Goal: Communication & Community: Participate in discussion

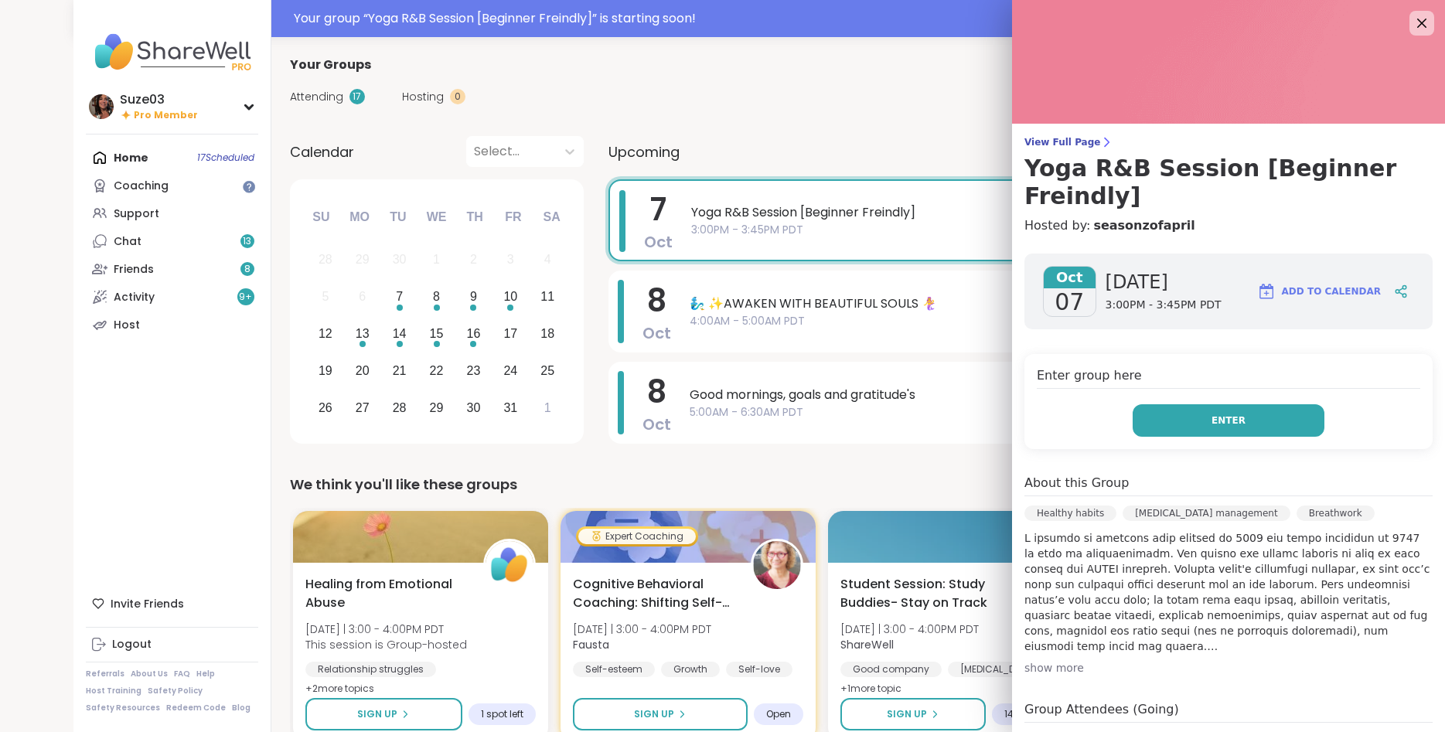
click at [1166, 404] on button "Enter" at bounding box center [1229, 420] width 192 height 32
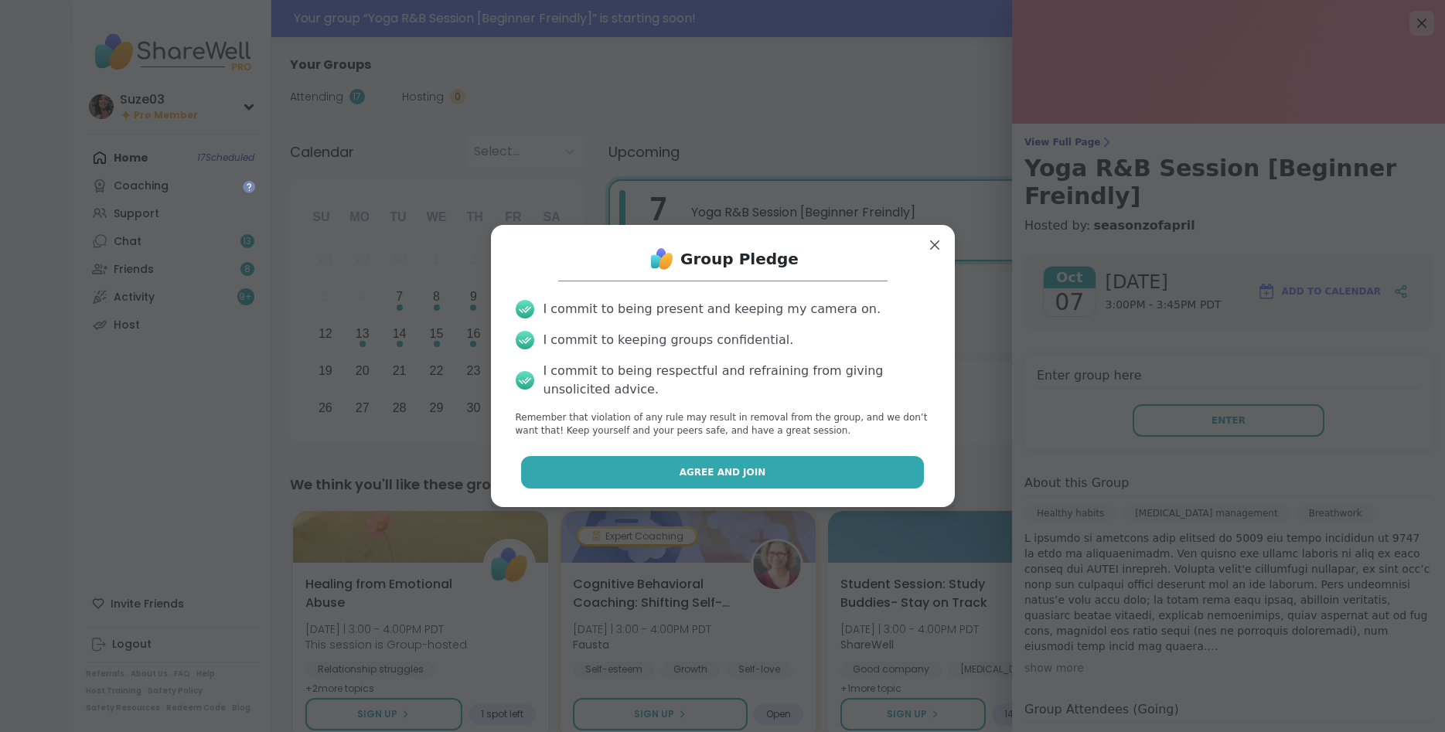
click at [852, 478] on button "Agree and Join" at bounding box center [722, 472] width 403 height 32
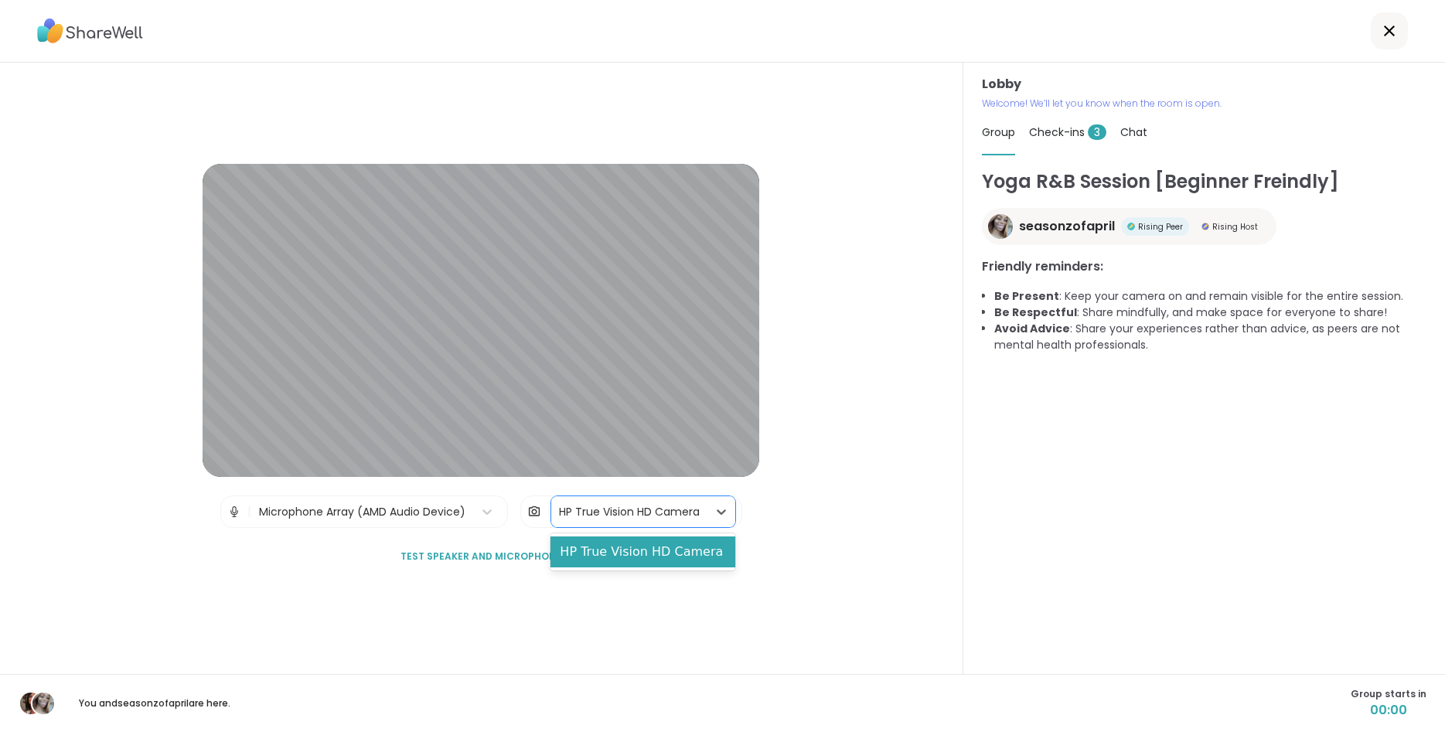
click at [625, 496] on div "HP True Vision HD Camera" at bounding box center [629, 511] width 156 height 31
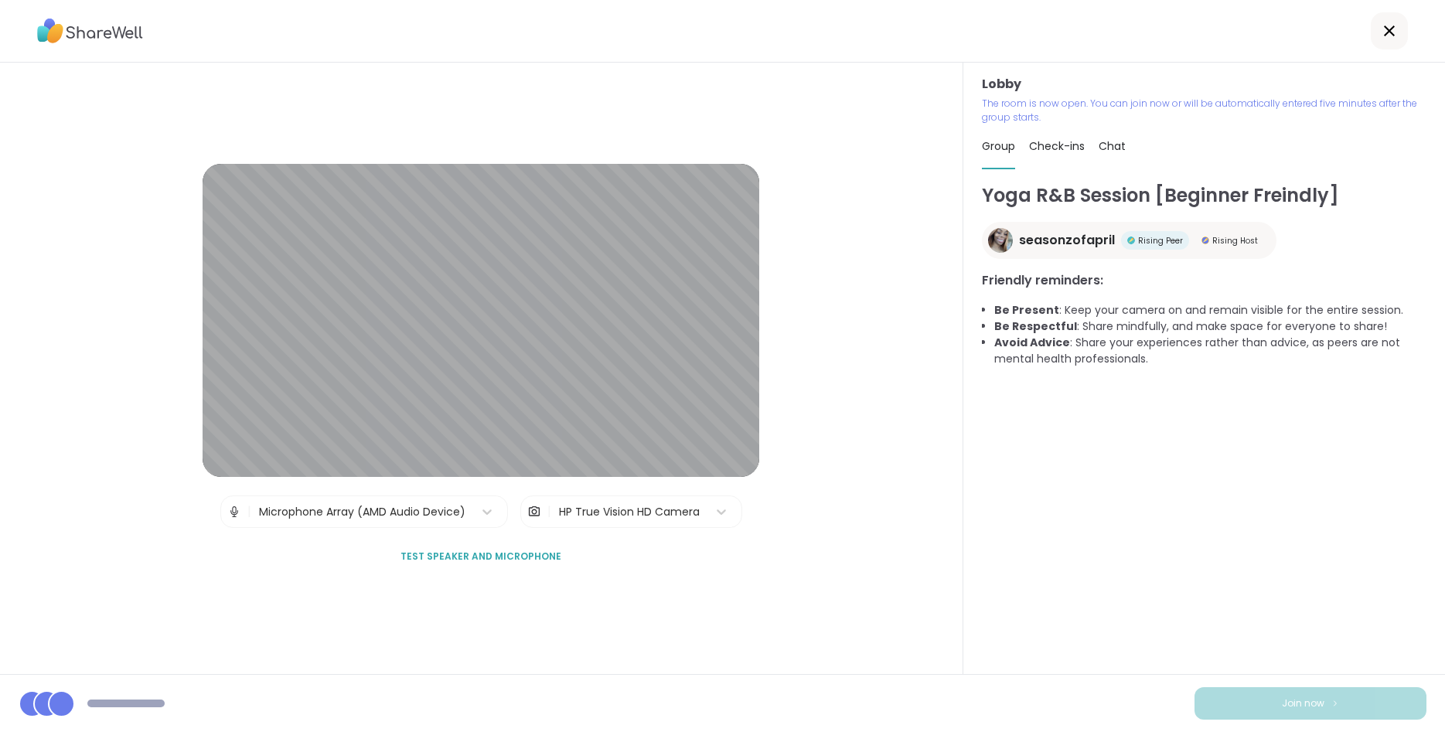
click at [850, 519] on div "Lobby | Microphone Array (AMD Audio Device) | HP True Vision HD Camera Test spe…" at bounding box center [481, 369] width 963 height 612
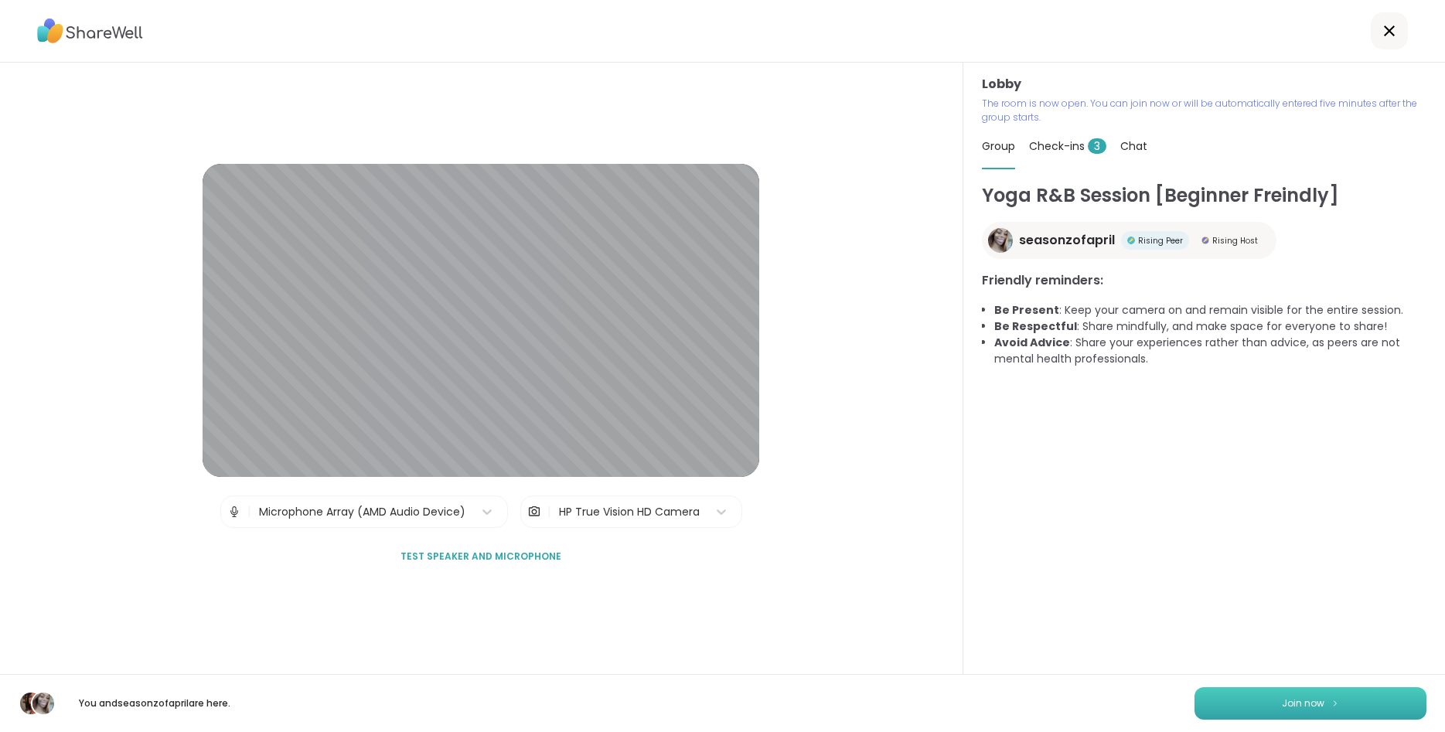
click at [1319, 703] on span "Join now" at bounding box center [1303, 704] width 43 height 14
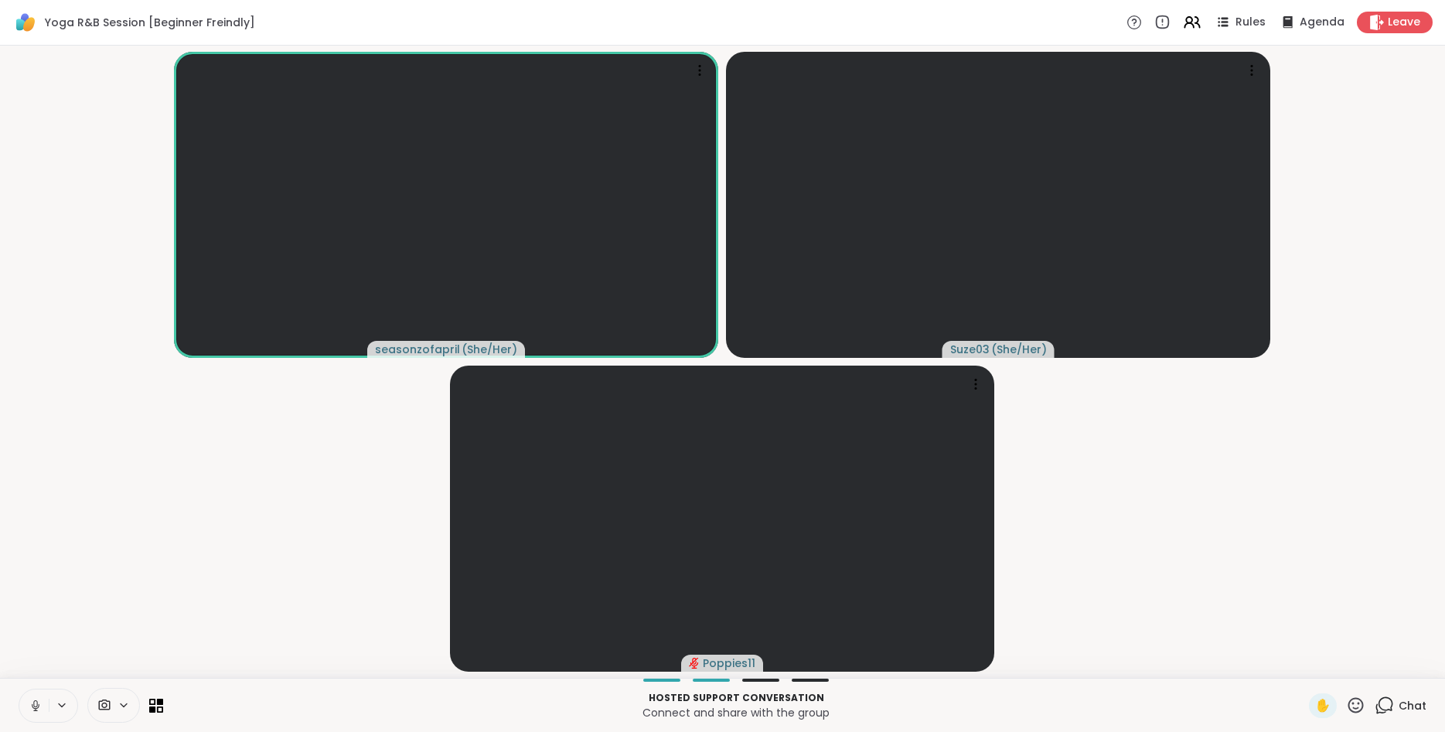
click at [36, 702] on icon at bounding box center [36, 706] width 14 height 14
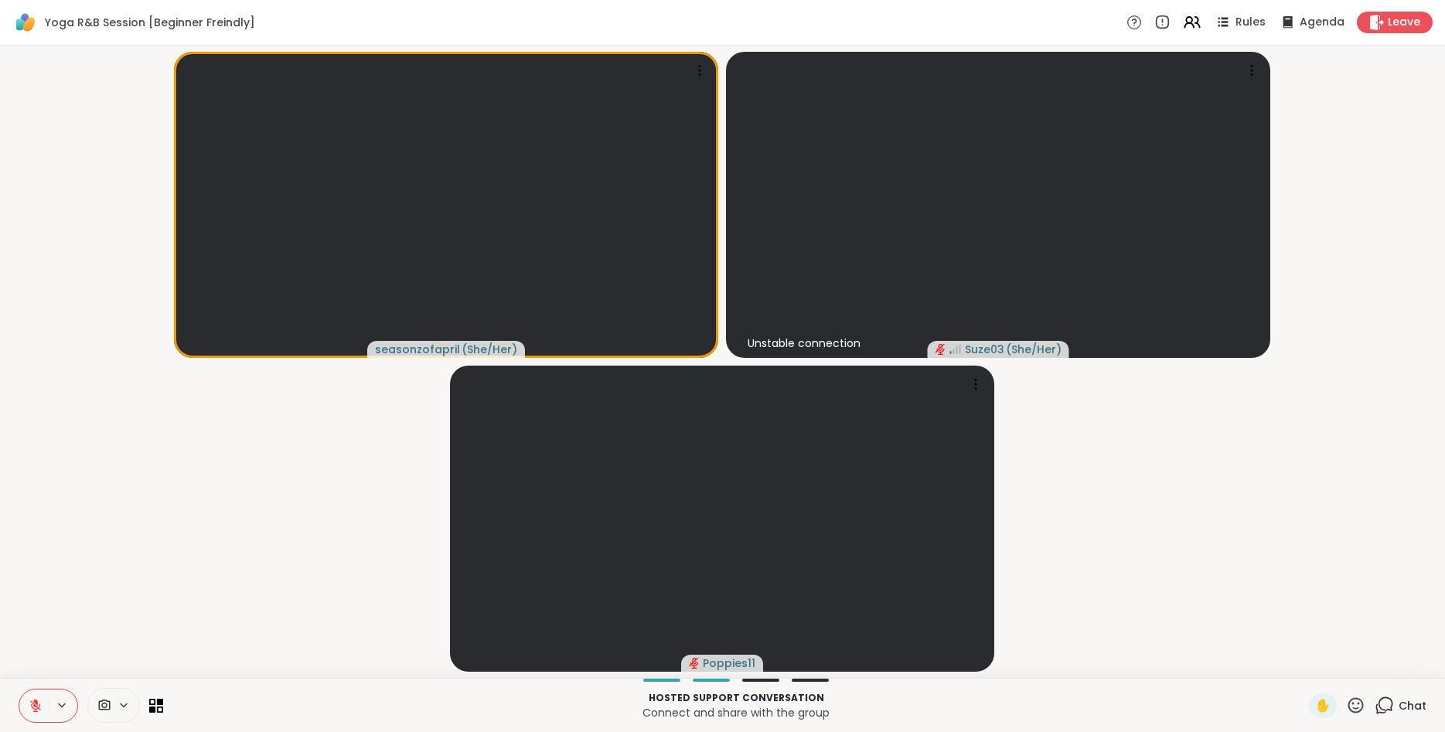
click at [1379, 704] on icon at bounding box center [1384, 705] width 19 height 19
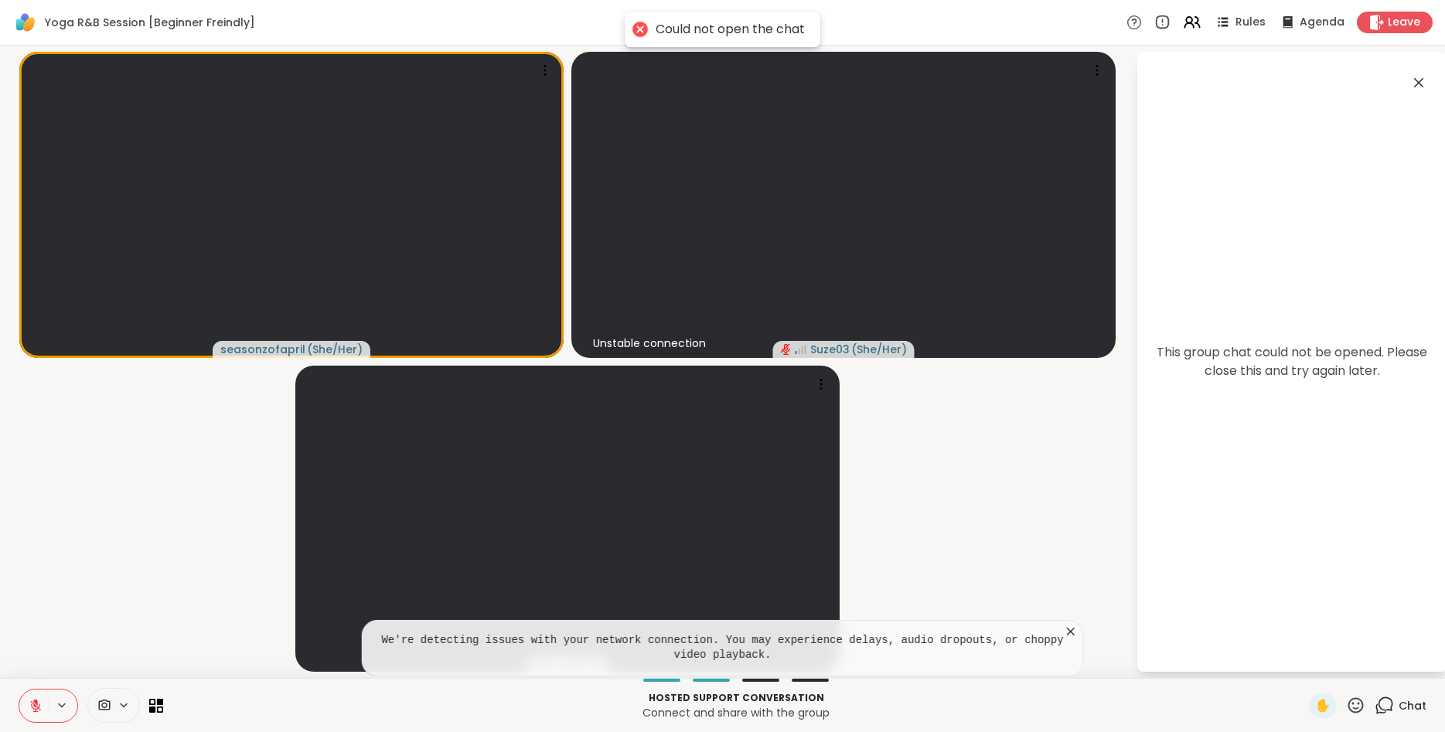
click at [1422, 84] on icon at bounding box center [1418, 82] width 19 height 19
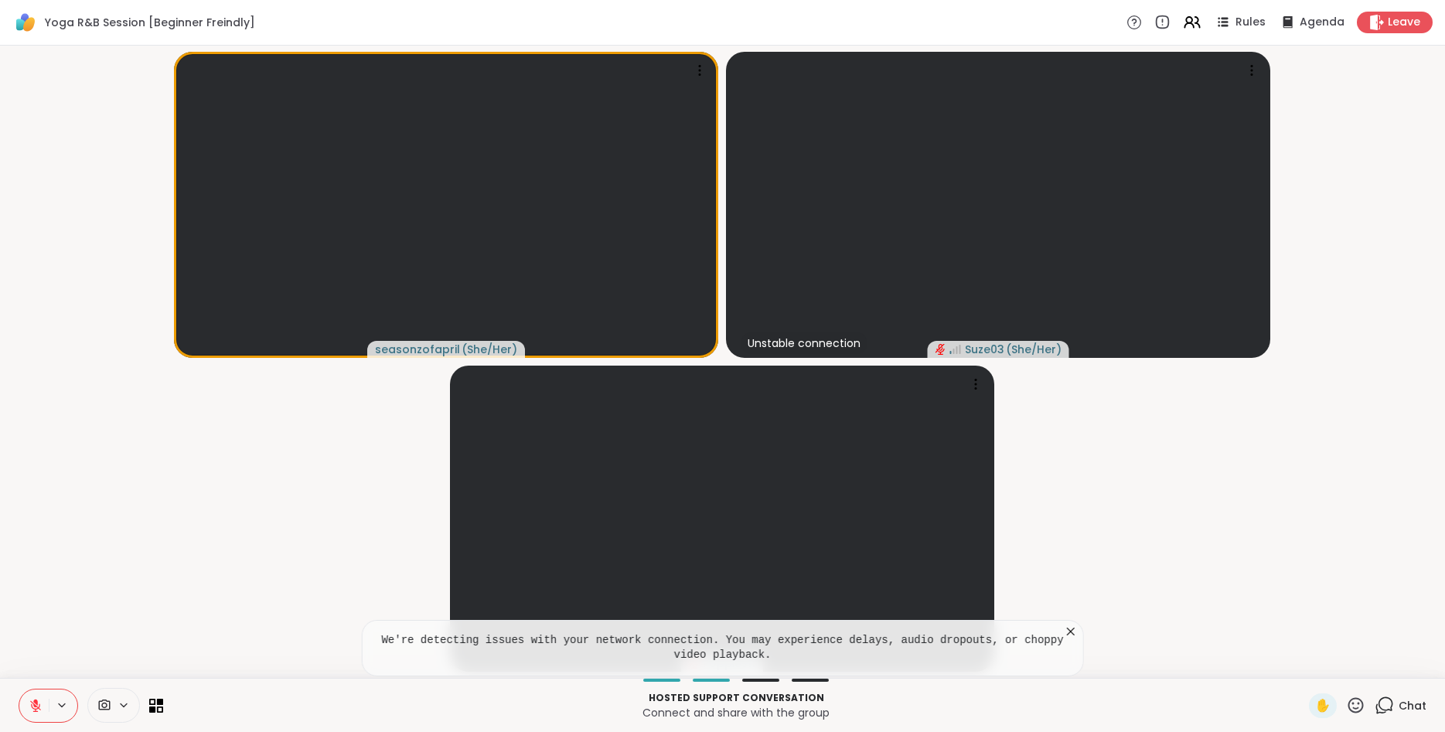
click at [1384, 700] on icon at bounding box center [1384, 705] width 19 height 19
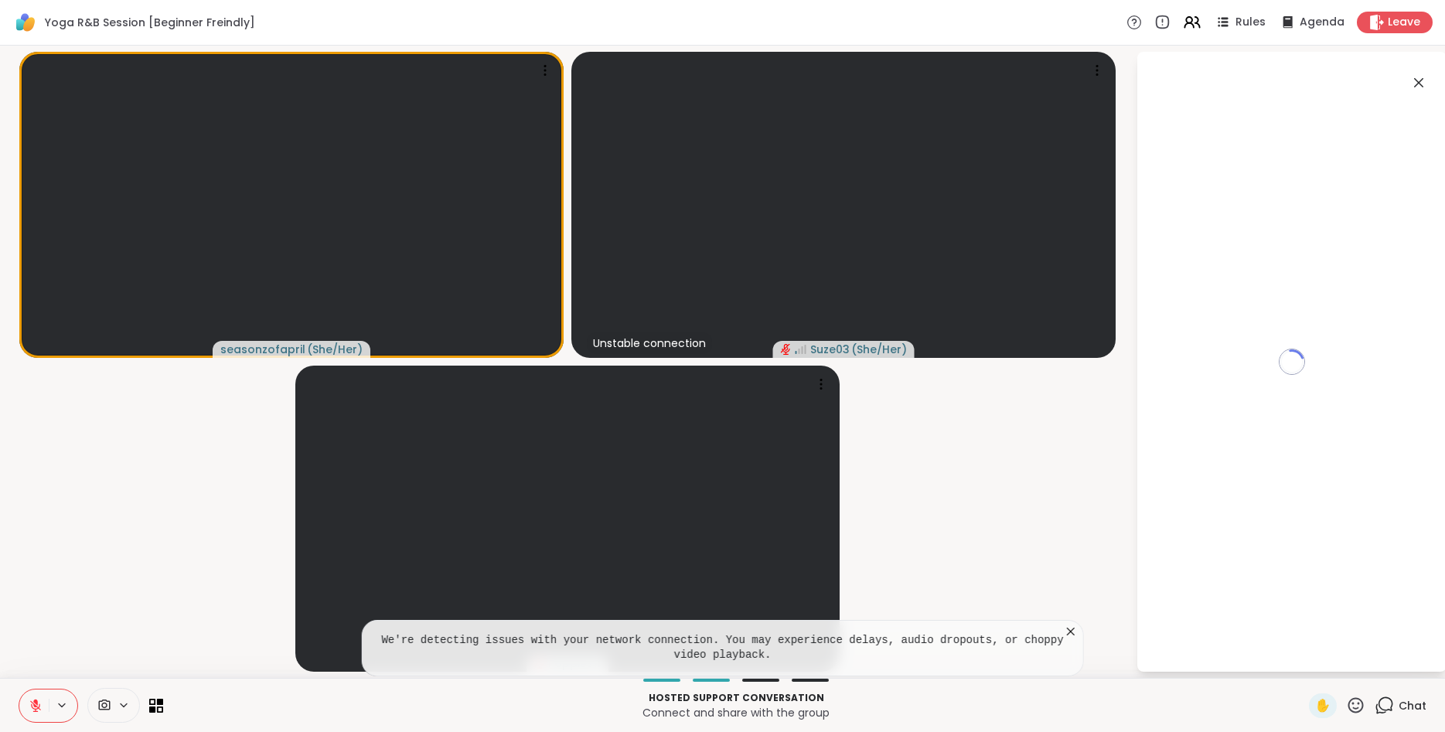
click at [1095, 481] on video-player-container "seasonzofapril ( She/Her ) Unstable connection Suze03 ( She/Her ) Poppies11" at bounding box center [567, 362] width 1117 height 620
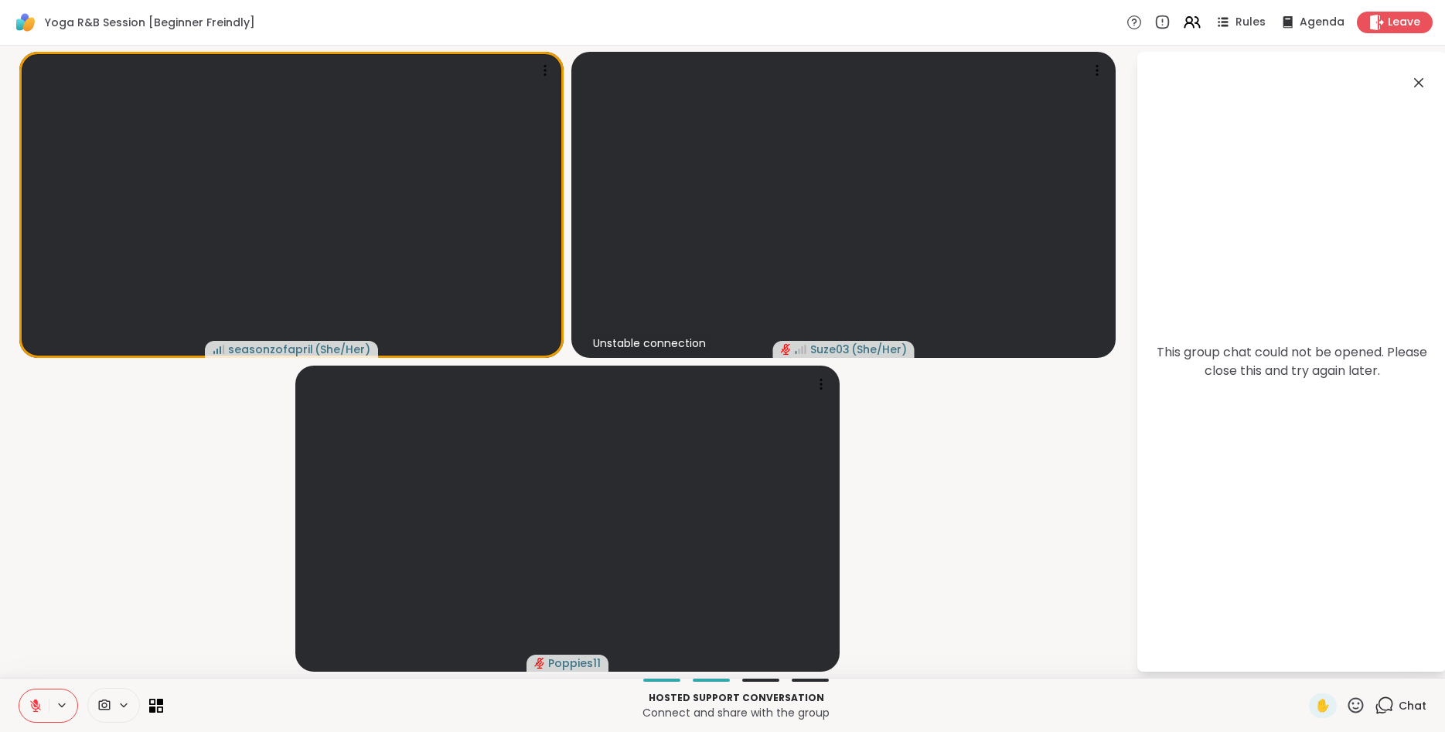
click at [1354, 700] on icon at bounding box center [1355, 705] width 19 height 19
click at [1373, 659] on span "🌟" at bounding box center [1378, 665] width 15 height 19
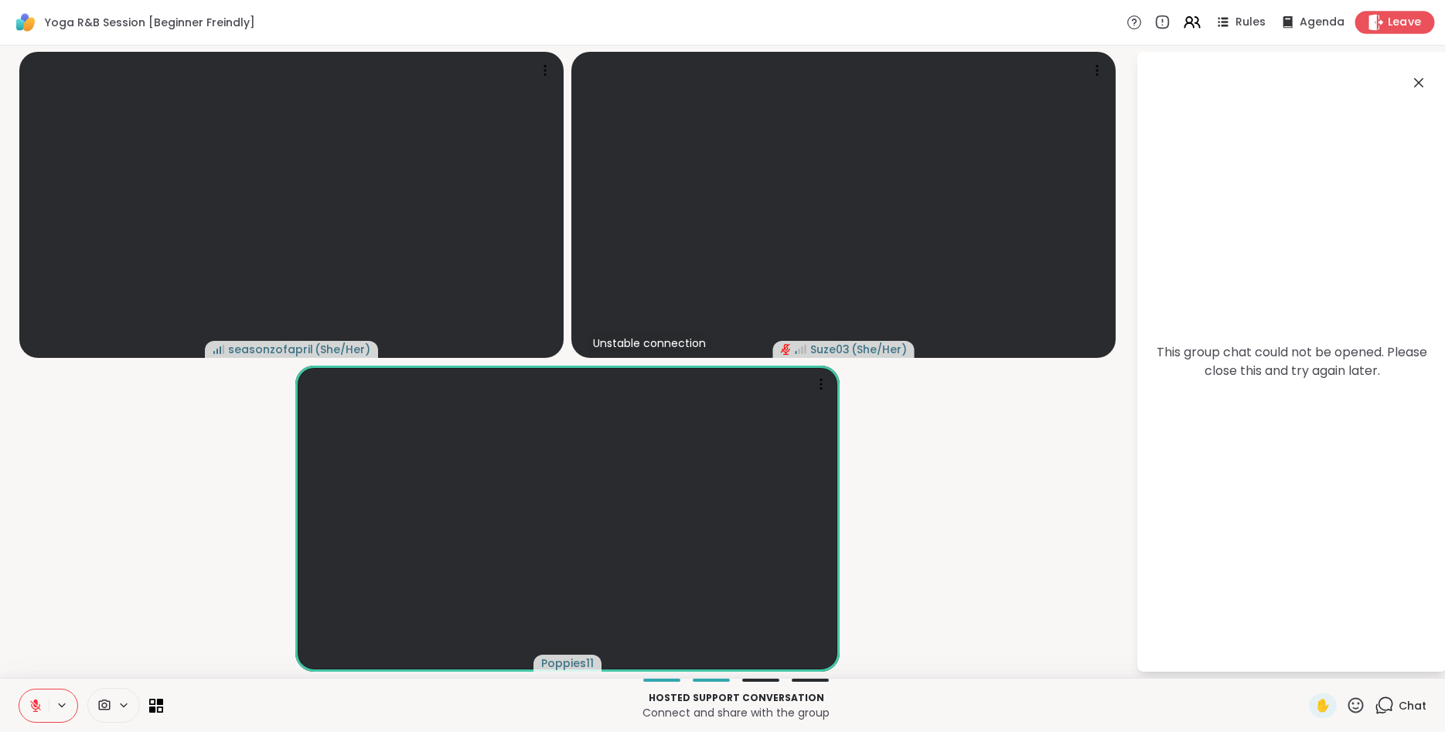
click at [1406, 24] on span "Leave" at bounding box center [1405, 23] width 34 height 16
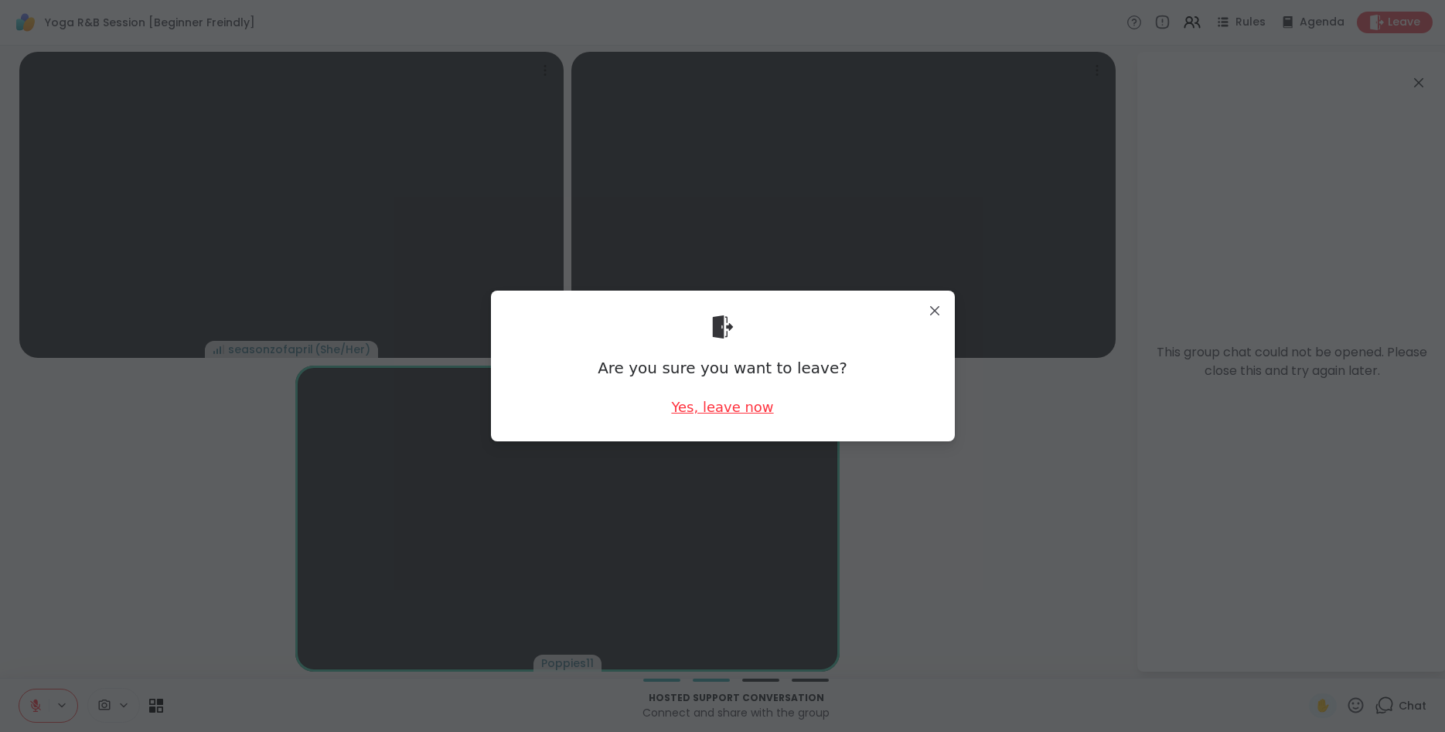
click at [735, 407] on div "Yes, leave now" at bounding box center [722, 406] width 102 height 19
